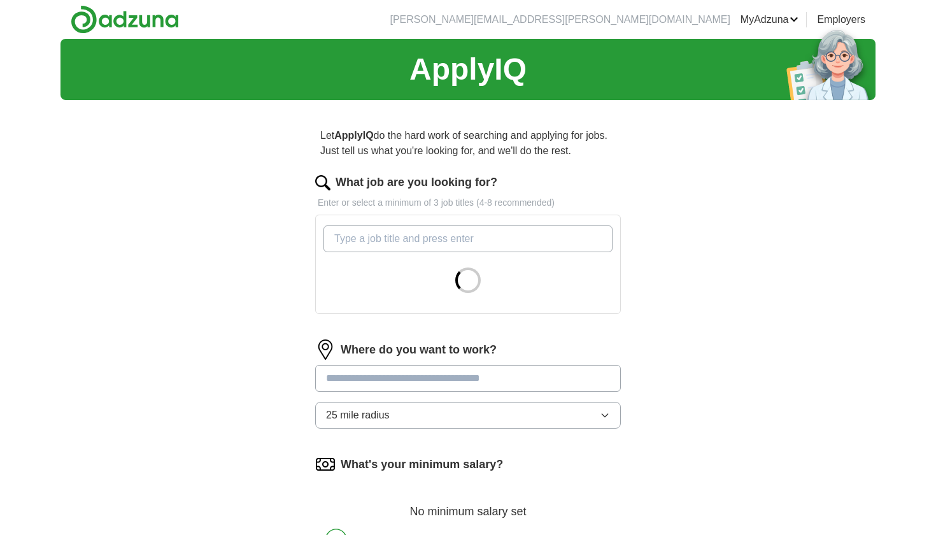
click at [502, 242] on input "What job are you looking for?" at bounding box center [468, 238] width 289 height 27
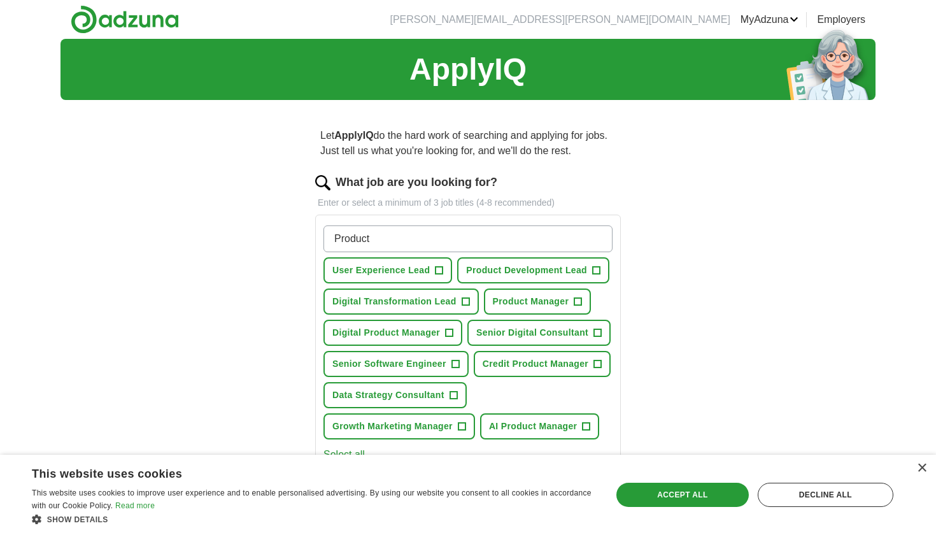
type input "Product"
click at [519, 296] on span "Product Manager" at bounding box center [531, 301] width 76 height 13
click at [542, 329] on span "Senior Digital Consultant" at bounding box center [532, 332] width 112 height 13
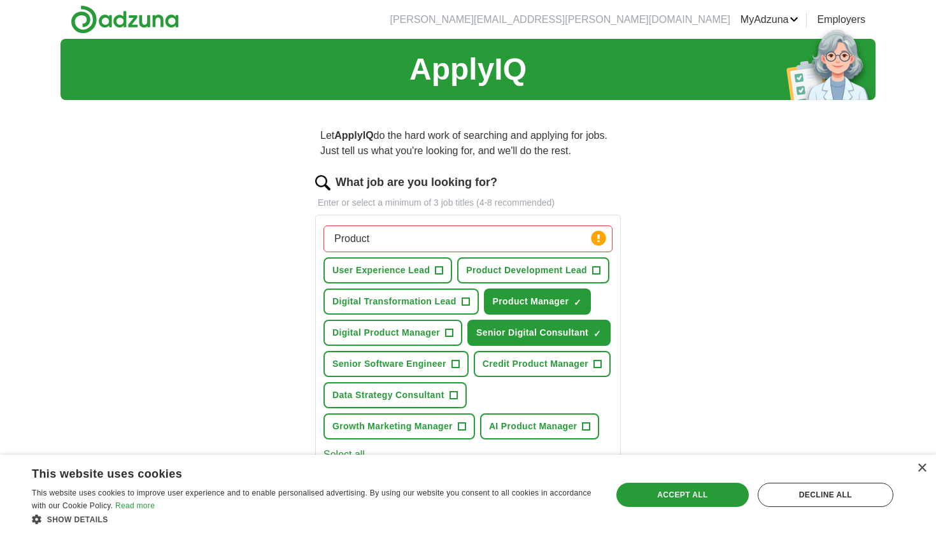
click at [413, 329] on span "Digital Product Manager" at bounding box center [386, 332] width 108 height 13
click at [453, 394] on span "+" at bounding box center [454, 395] width 8 height 10
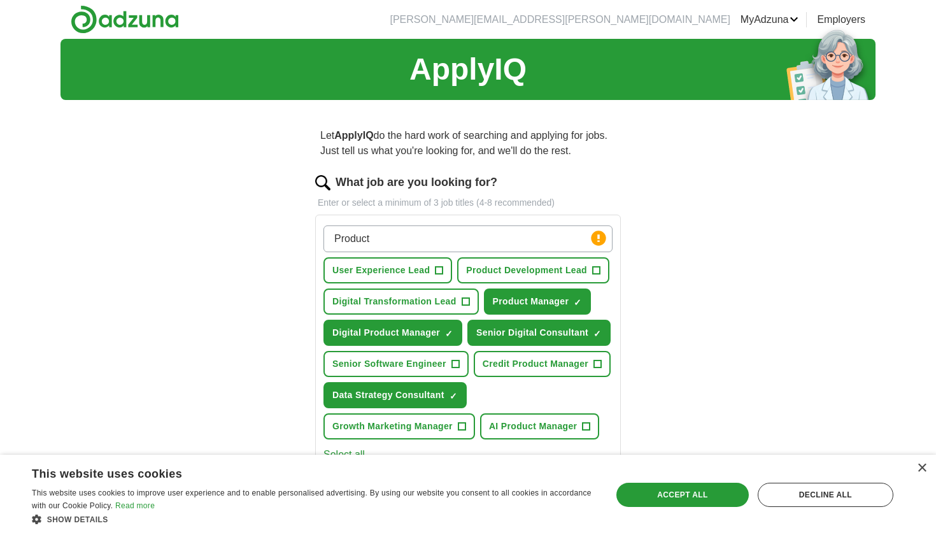
click at [507, 359] on span "Credit Product Manager" at bounding box center [536, 363] width 106 height 13
click at [524, 425] on span "AI Product Manager" at bounding box center [533, 426] width 89 height 13
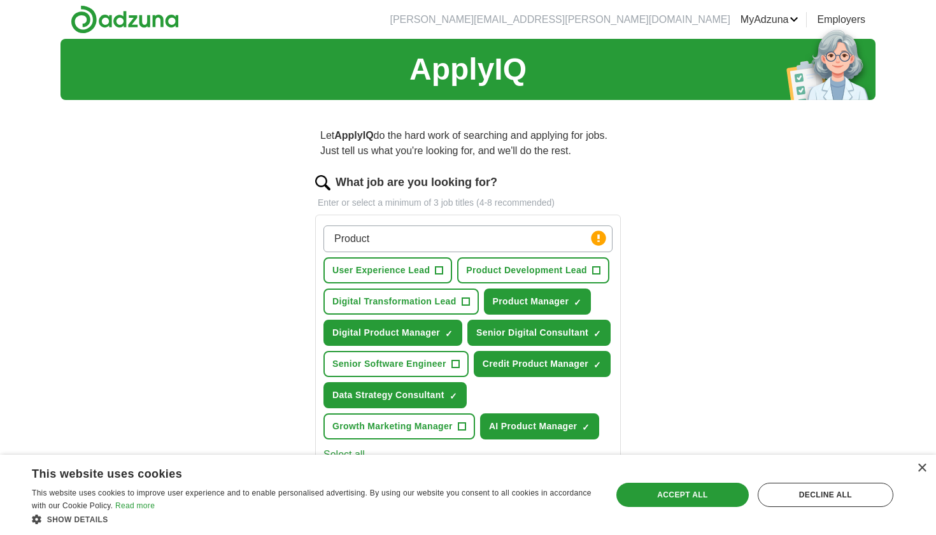
click at [557, 266] on span "Product Development Lead" at bounding box center [526, 270] width 121 height 13
click at [441, 294] on button "Digital Transformation Lead +" at bounding box center [401, 302] width 155 height 26
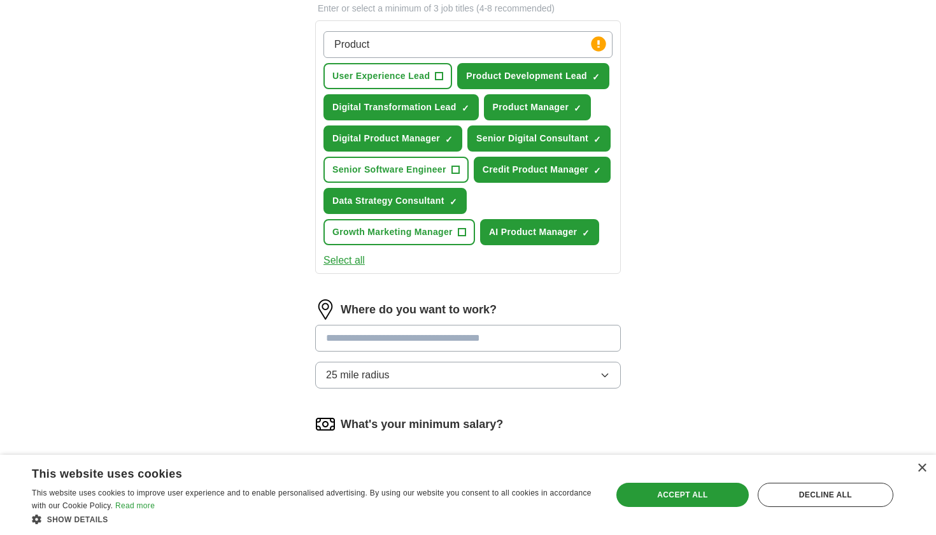
scroll to position [210, 0]
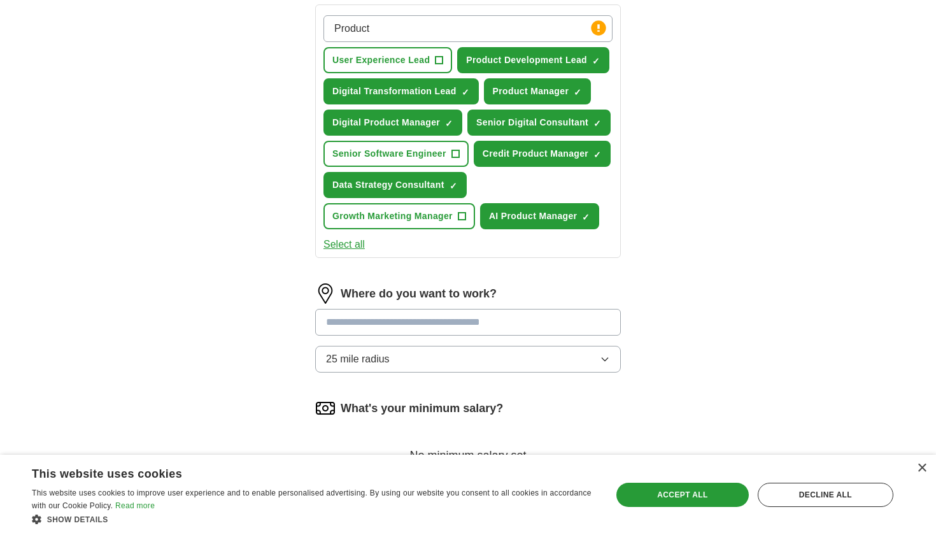
click at [550, 325] on input "text" at bounding box center [468, 322] width 306 height 27
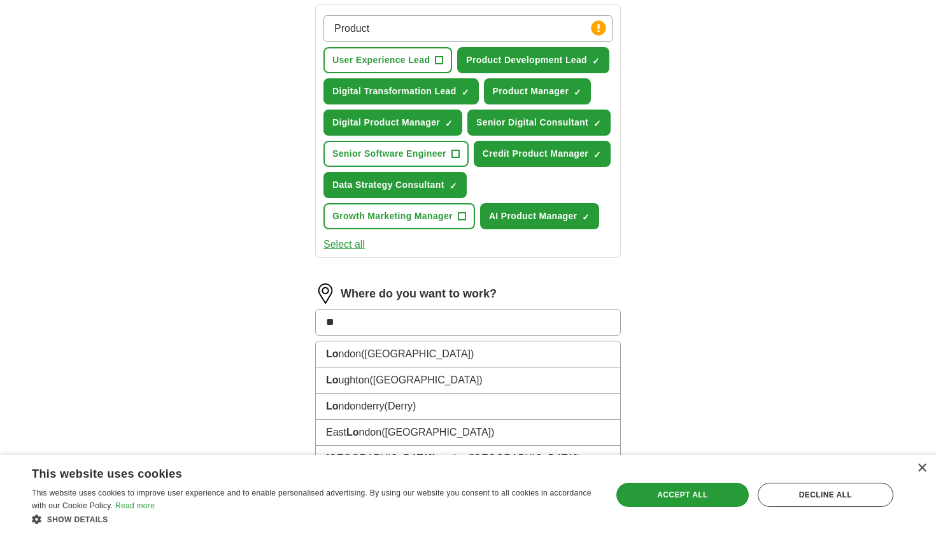
type input "***"
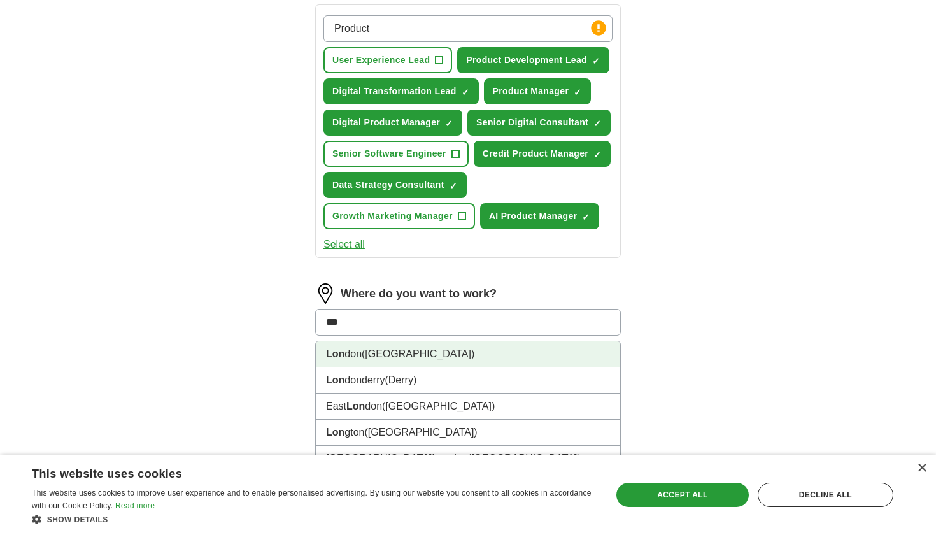
click at [490, 355] on li "Lon don ([GEOGRAPHIC_DATA])" at bounding box center [468, 354] width 304 height 26
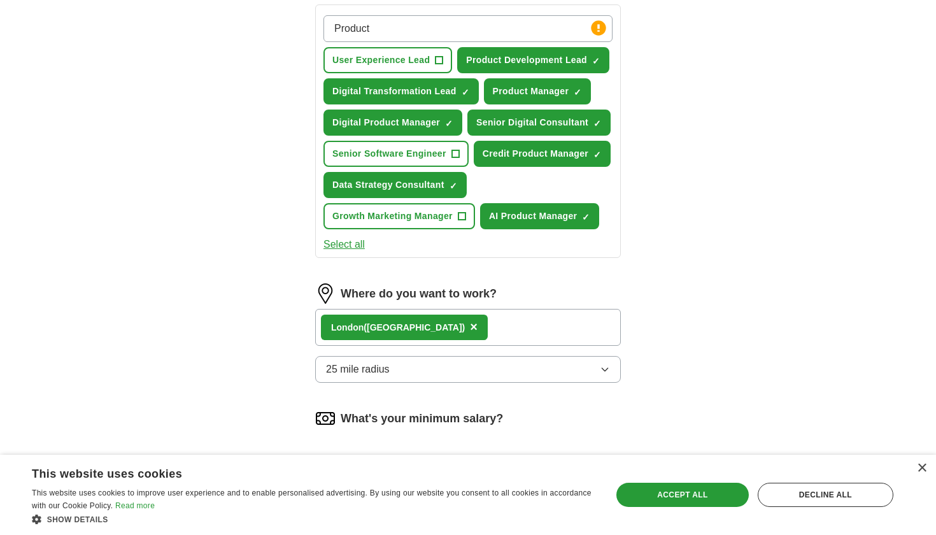
click at [473, 363] on button "25 mile radius" at bounding box center [468, 369] width 306 height 27
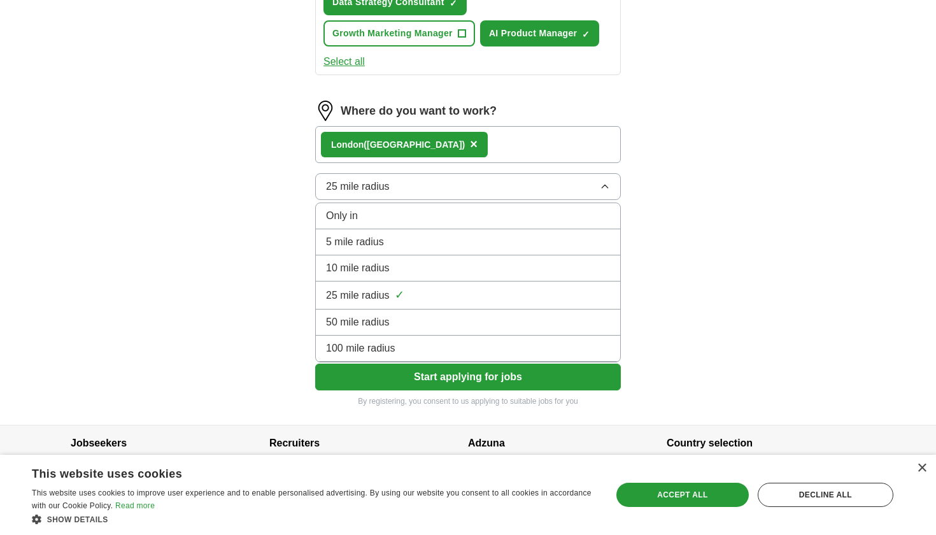
scroll to position [397, 0]
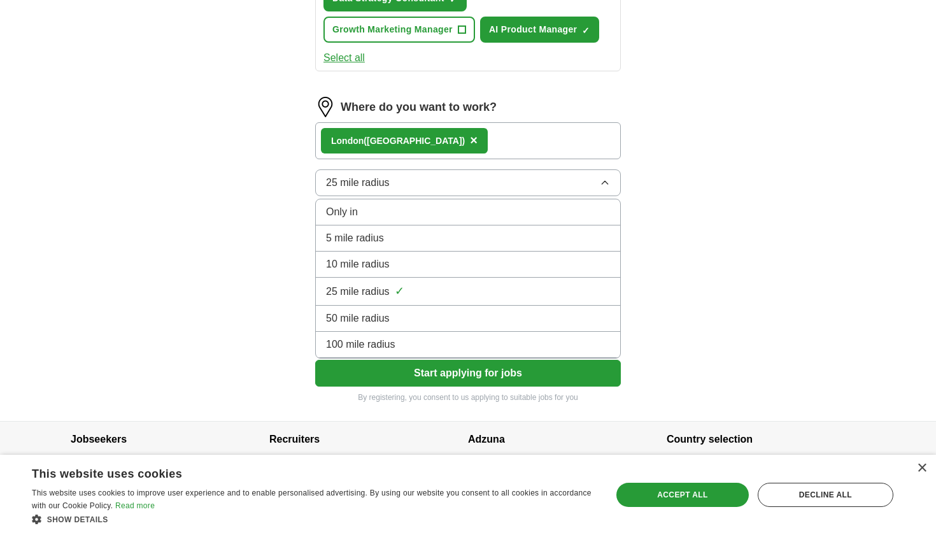
click at [473, 348] on div "100 mile radius" at bounding box center [468, 344] width 284 height 15
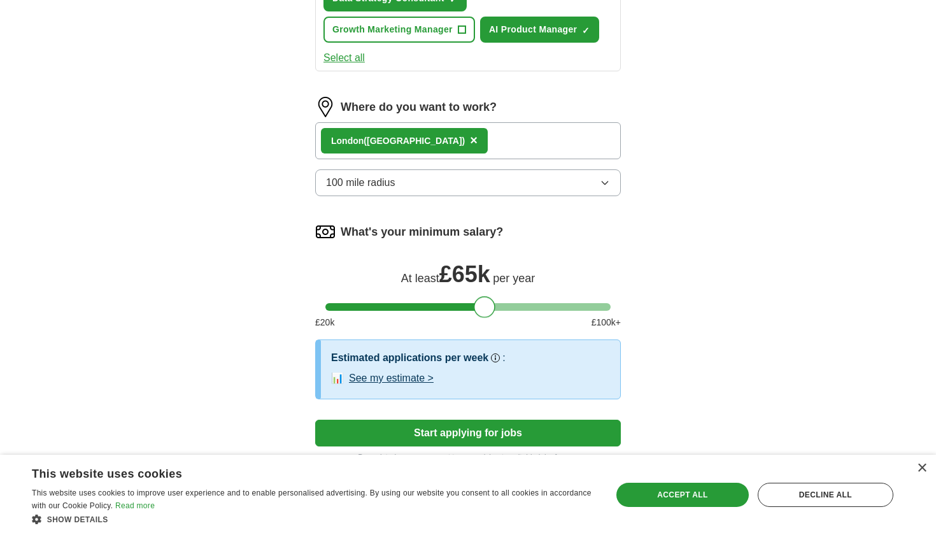
drag, startPoint x: 341, startPoint y: 309, endPoint x: 490, endPoint y: 304, distance: 149.7
click at [490, 304] on div at bounding box center [485, 307] width 22 height 22
click at [469, 433] on button "Start applying for jobs" at bounding box center [468, 433] width 306 height 27
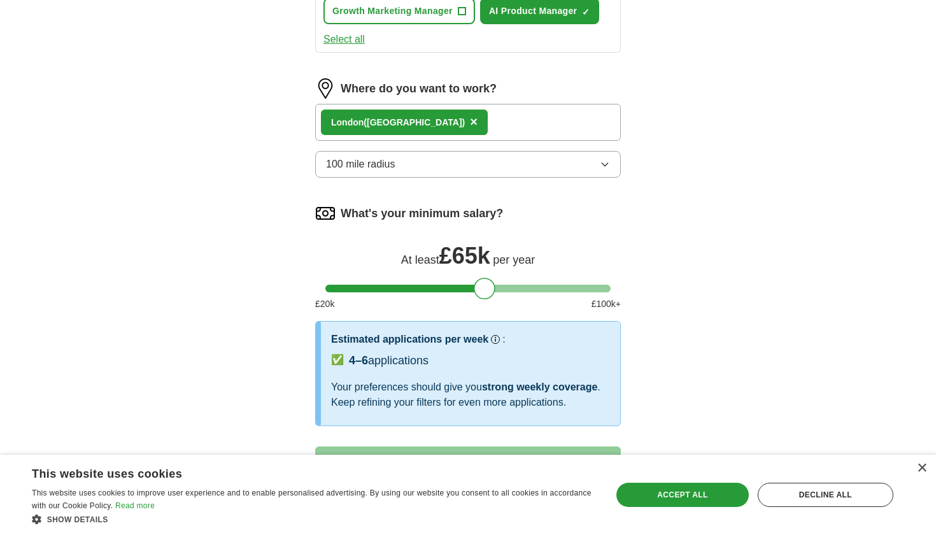
select select "**"
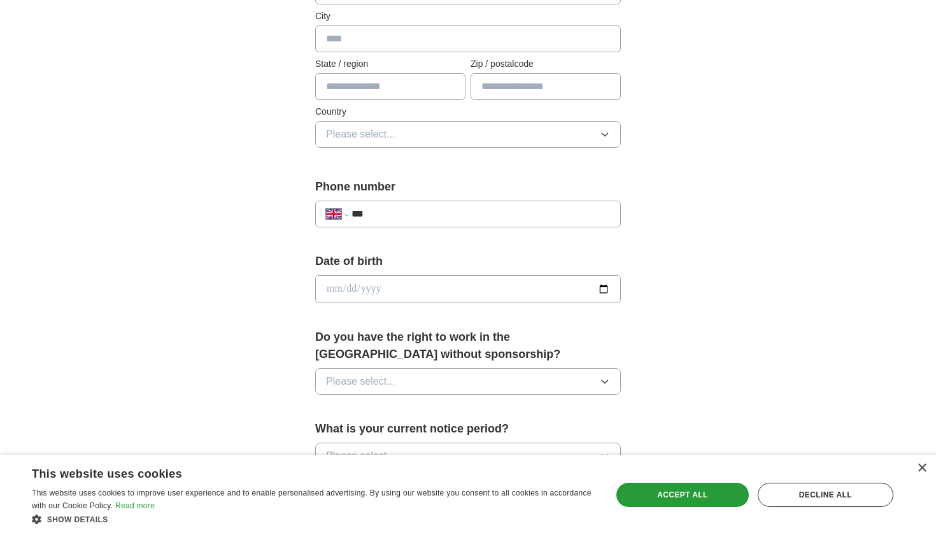
scroll to position [61, 0]
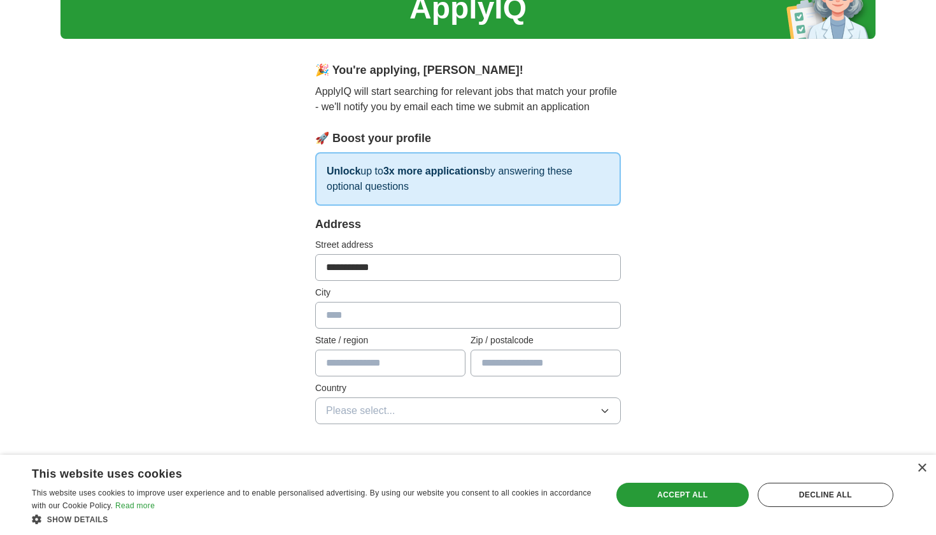
type input "**********"
type input "******"
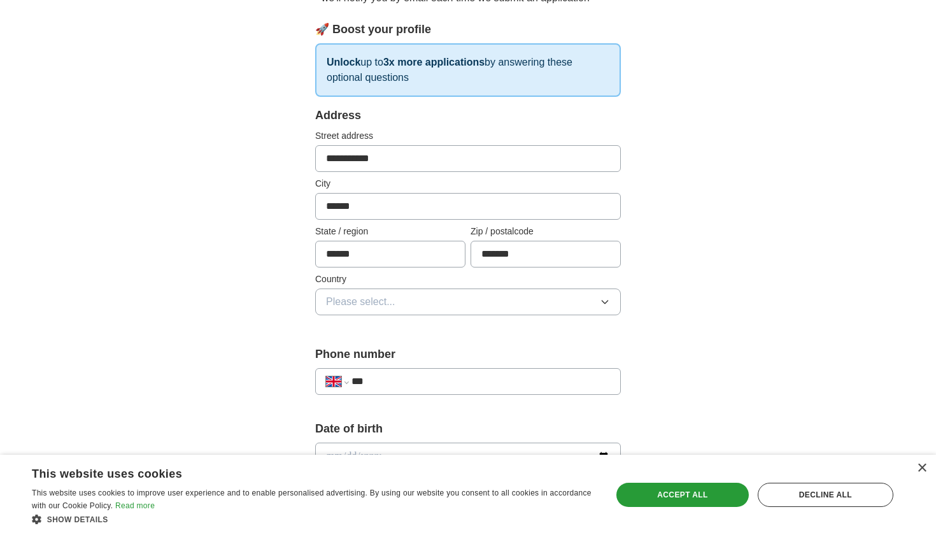
scroll to position [190, 0]
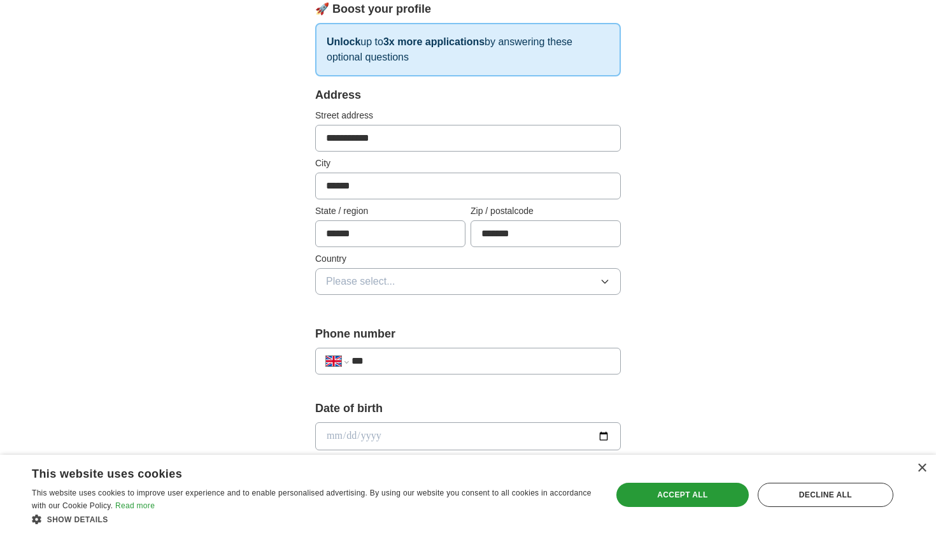
type input "*******"
click at [570, 285] on button "Please select..." at bounding box center [468, 281] width 306 height 27
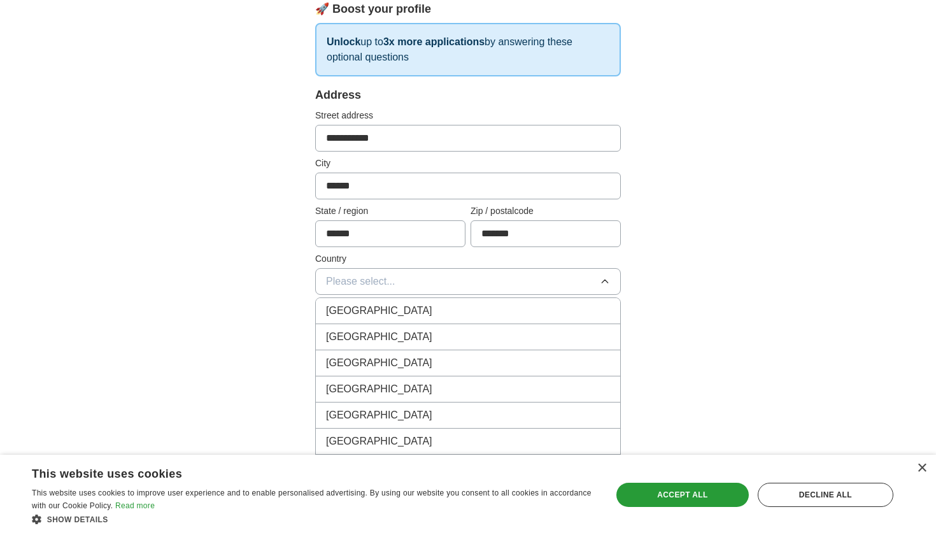
click at [531, 313] on div "[GEOGRAPHIC_DATA]" at bounding box center [468, 310] width 284 height 15
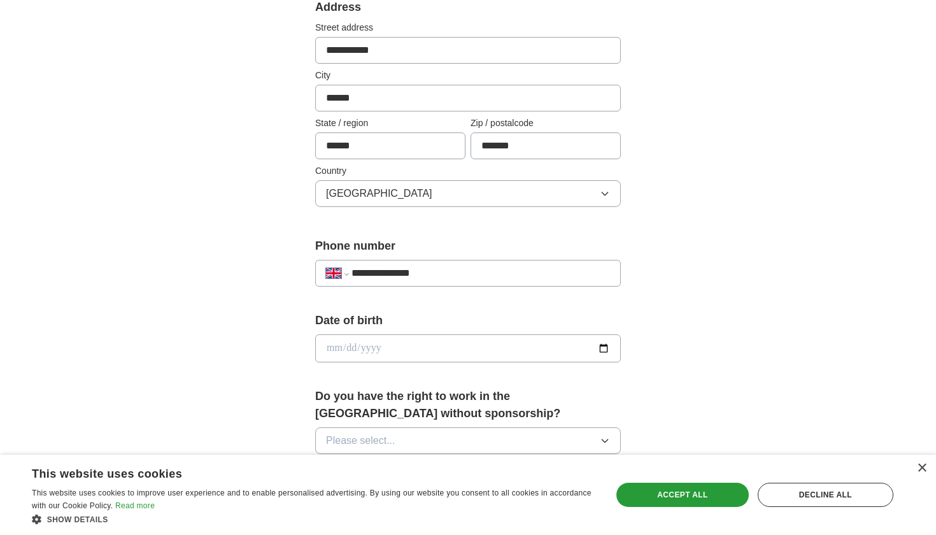
scroll to position [360, 0]
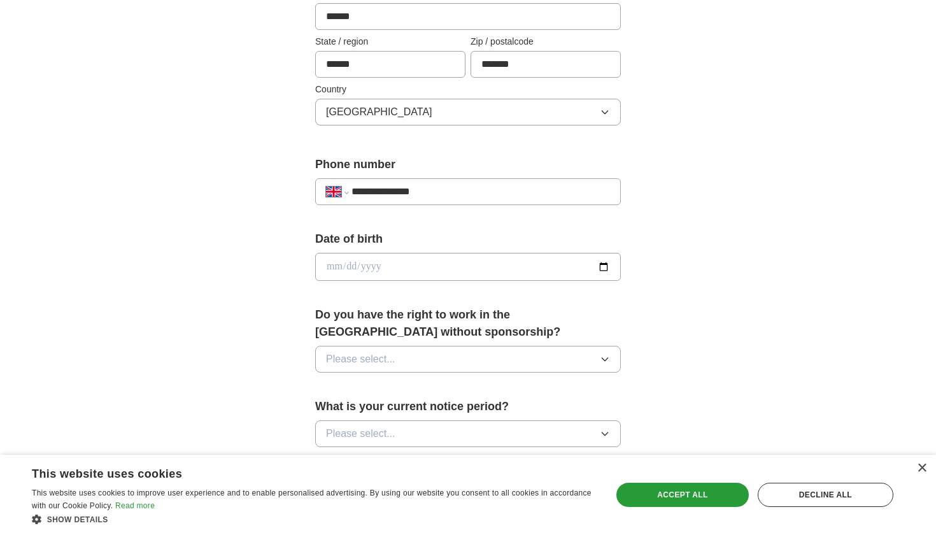
type input "**********"
click at [546, 271] on input "date" at bounding box center [468, 267] width 306 height 28
click at [348, 262] on input "date" at bounding box center [468, 267] width 306 height 28
click at [362, 263] on input "date" at bounding box center [468, 267] width 306 height 28
type input "**********"
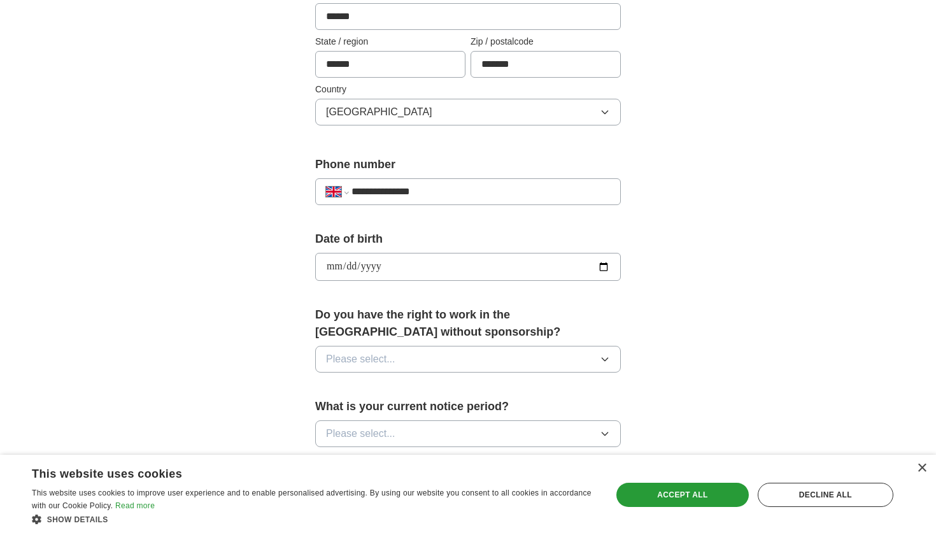
click at [650, 303] on div "**********" at bounding box center [468, 285] width 408 height 1071
click at [526, 350] on button "Please select..." at bounding box center [468, 359] width 306 height 27
click at [478, 392] on div "Yes" at bounding box center [468, 388] width 284 height 15
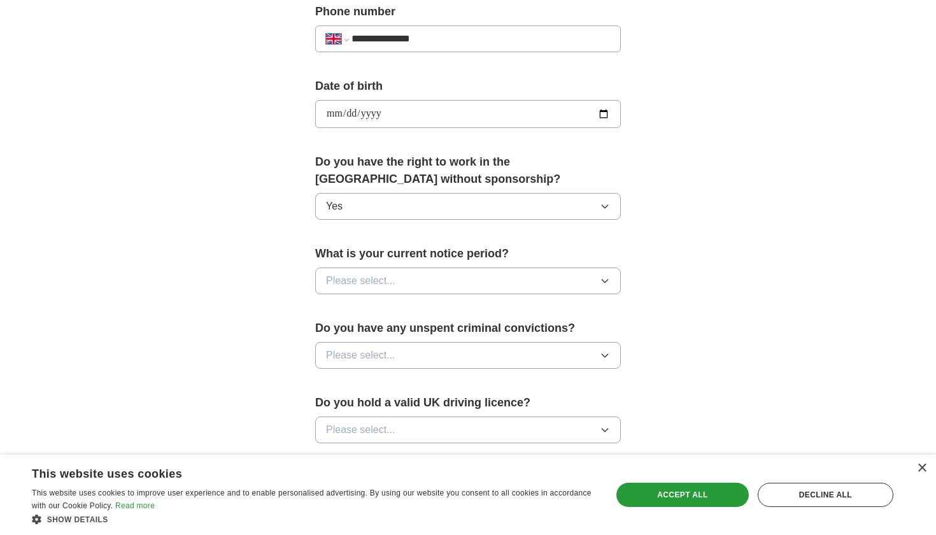
scroll to position [555, 0]
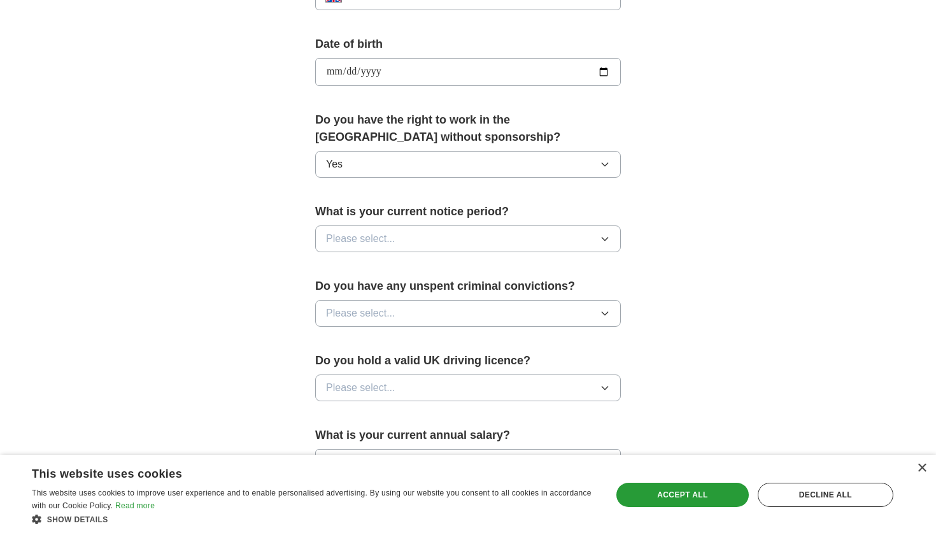
click at [548, 238] on button "Please select..." at bounding box center [468, 238] width 306 height 27
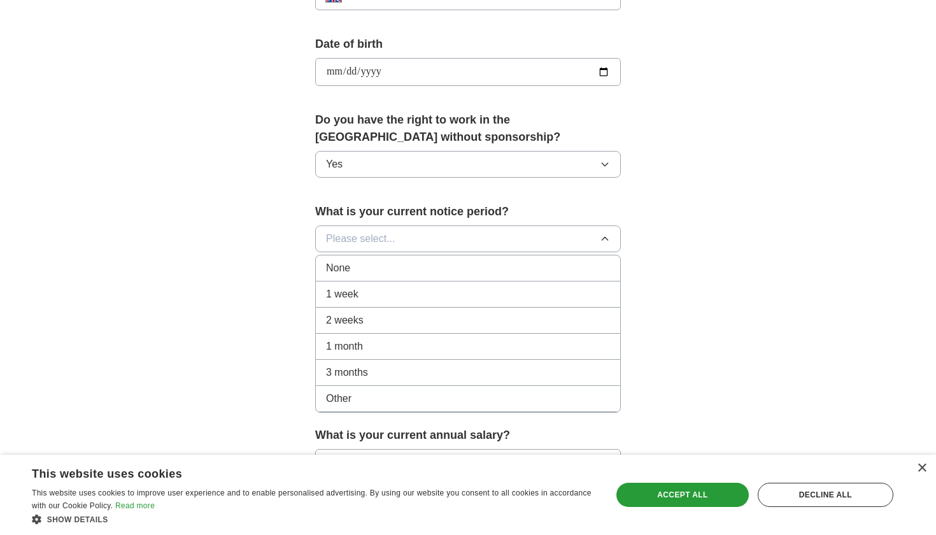
click at [508, 271] on div "None" at bounding box center [468, 267] width 284 height 15
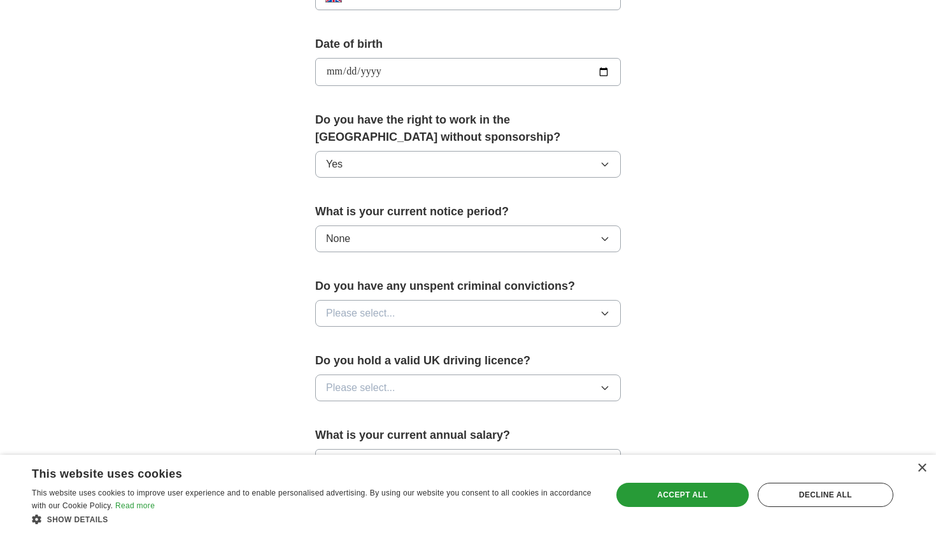
click at [492, 310] on button "Please select..." at bounding box center [468, 313] width 306 height 27
click at [457, 367] on div "No" at bounding box center [468, 368] width 284 height 15
click at [448, 384] on button "Please select..." at bounding box center [468, 388] width 306 height 27
click at [427, 439] on div "No" at bounding box center [468, 443] width 284 height 15
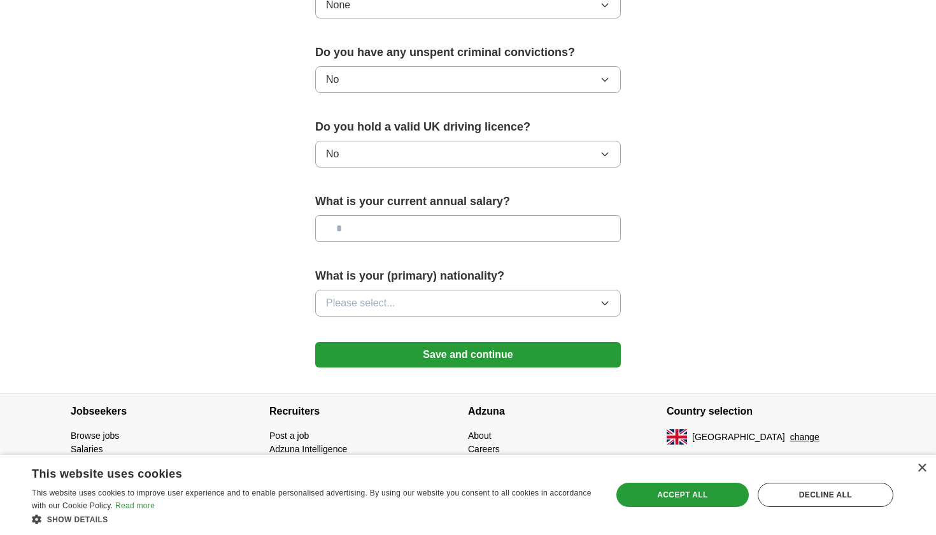
scroll to position [790, 0]
click at [501, 225] on input "text" at bounding box center [468, 228] width 306 height 27
type input "**"
click at [455, 311] on button "Please select..." at bounding box center [468, 303] width 306 height 27
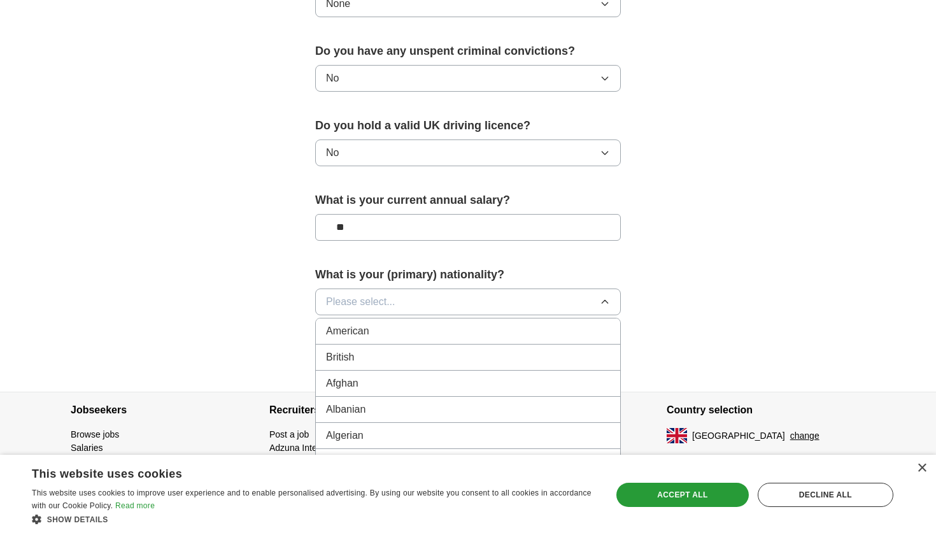
click at [465, 296] on button "Please select..." at bounding box center [468, 302] width 306 height 27
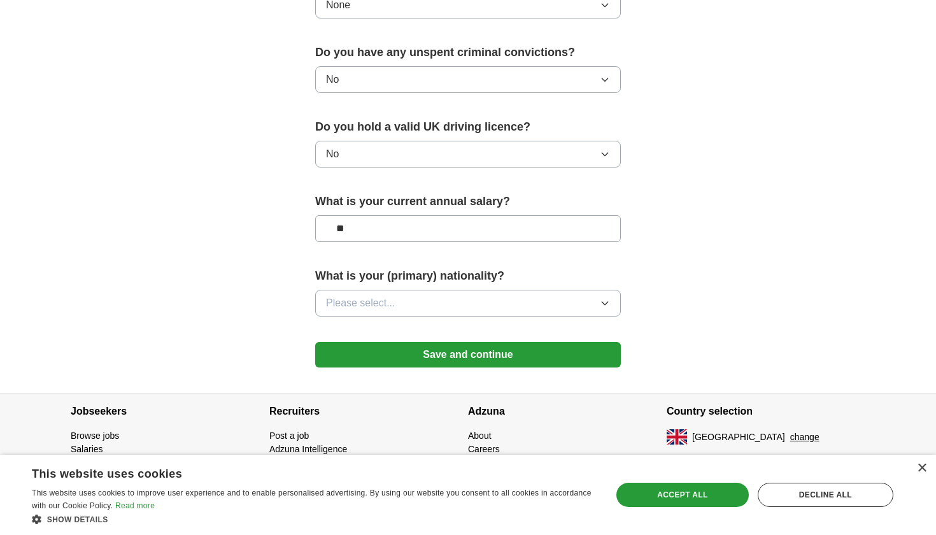
click at [465, 296] on button "Please select..." at bounding box center [468, 303] width 306 height 27
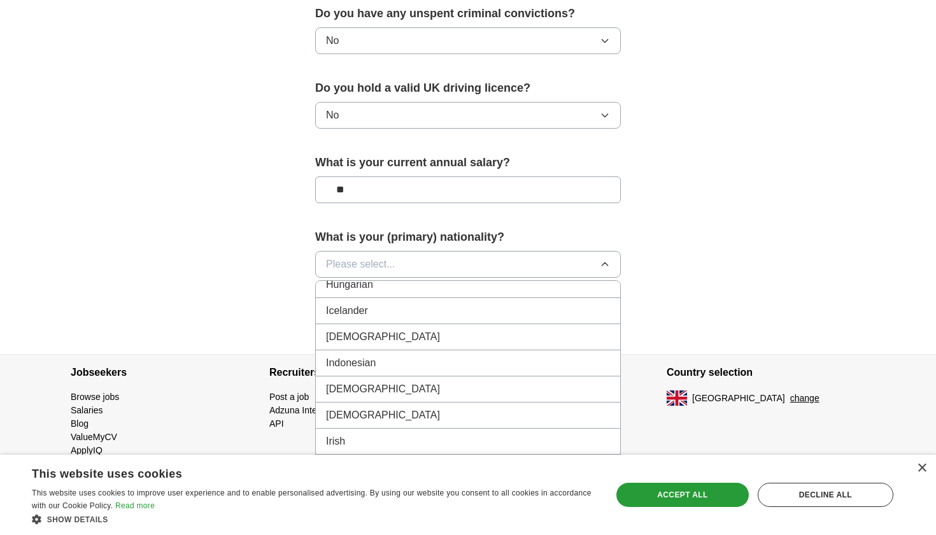
scroll to position [2044, 0]
click at [454, 346] on li "[DEMOGRAPHIC_DATA]" at bounding box center [468, 339] width 304 height 26
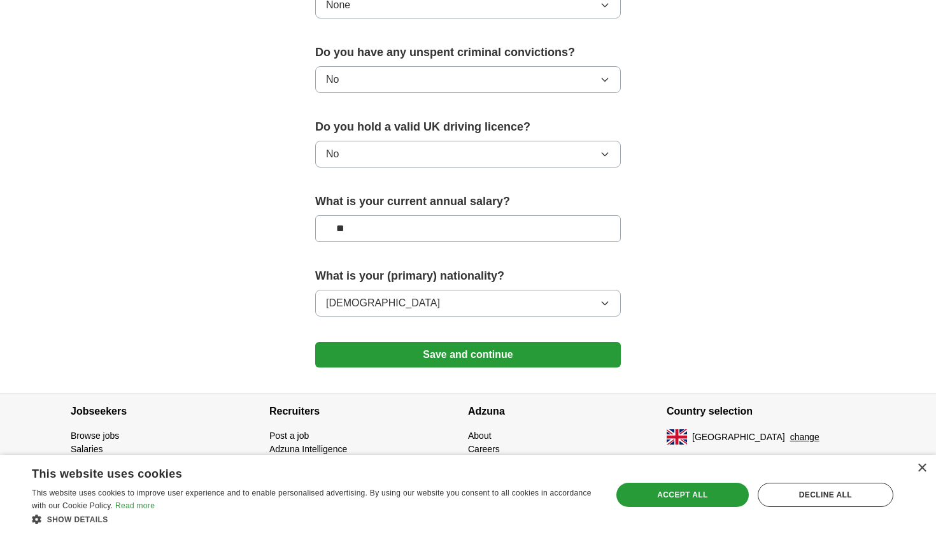
click at [452, 359] on button "Save and continue" at bounding box center [468, 354] width 306 height 25
